Goal: Obtain resource: Download file/media

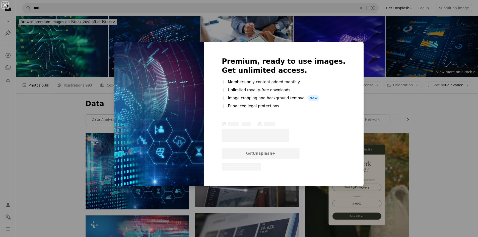
scroll to position [25, 0]
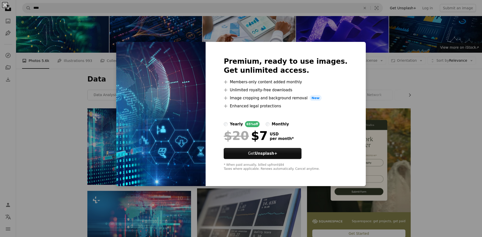
click at [279, 96] on li "A plus sign Image cropping and background removal New" at bounding box center [286, 98] width 124 height 6
click at [42, 117] on div "An X shape Premium, ready to use images. Get unlimited access. A plus sign Memb…" at bounding box center [241, 118] width 482 height 237
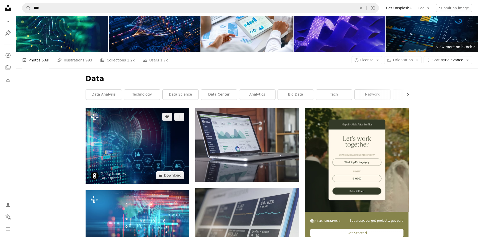
click at [127, 143] on img at bounding box center [138, 146] width 104 height 77
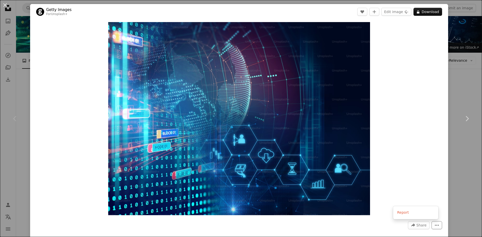
click at [431, 225] on button "More Actions" at bounding box center [436, 225] width 11 height 8
click at [457, 178] on div "An X shape Chevron left Chevron right Getty Images For Unsplash+ A heart A plus…" at bounding box center [241, 118] width 482 height 237
